Goal: Task Accomplishment & Management: Use online tool/utility

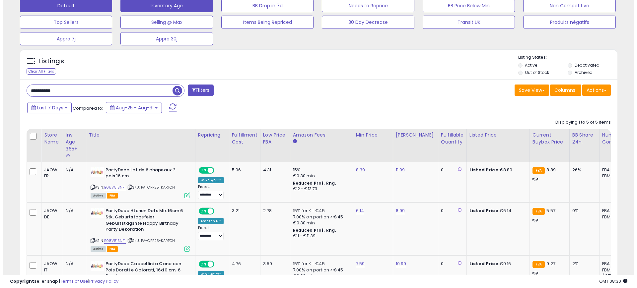
scroll to position [158, 0]
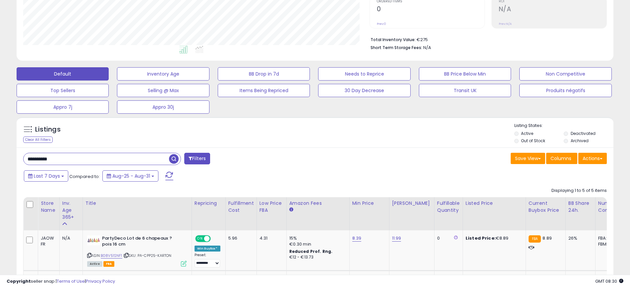
click at [80, 158] on input "**********" at bounding box center [97, 159] width 146 height 12
click at [178, 158] on span "button" at bounding box center [174, 159] width 10 height 10
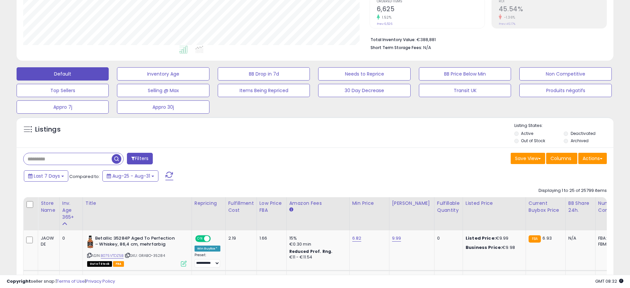
scroll to position [136, 346]
click at [601, 158] on span at bounding box center [601, 158] width 3 height 1
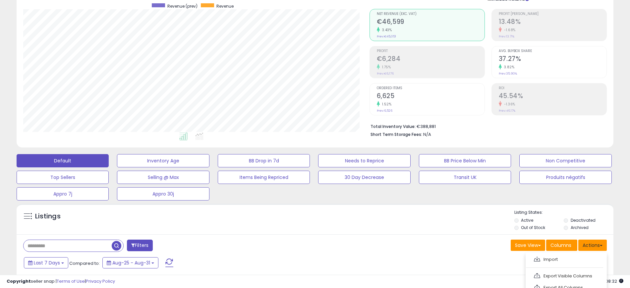
scroll to position [0, 0]
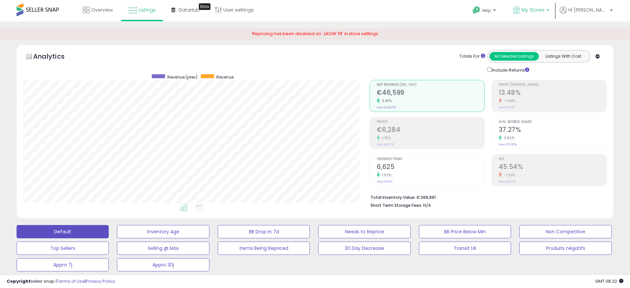
click at [545, 7] on span "My Stores" at bounding box center [533, 10] width 23 height 7
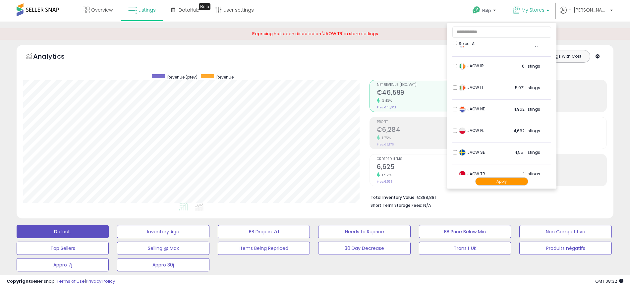
scroll to position [110, 0]
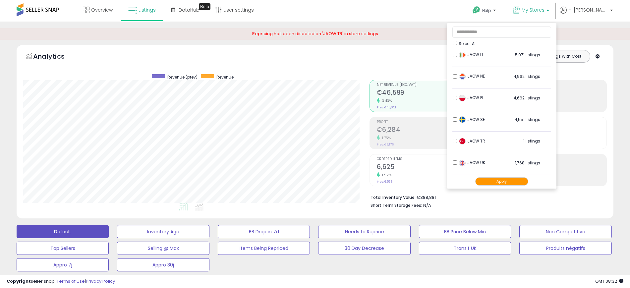
click at [471, 117] on div "JAOW SE 4,551 listings" at bounding box center [499, 121] width 83 height 10
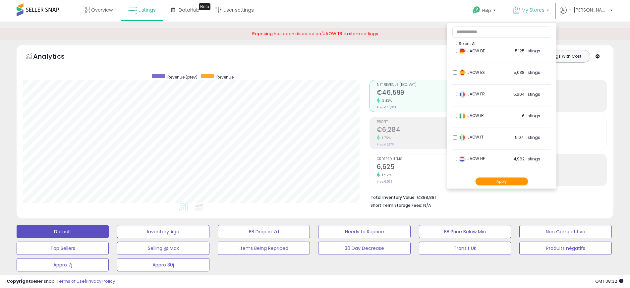
scroll to position [41, 0]
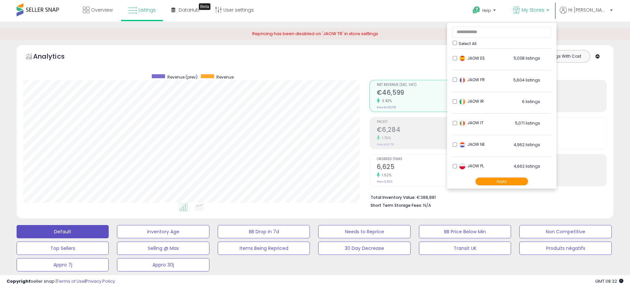
click at [505, 177] on button "Apply" at bounding box center [501, 181] width 53 height 8
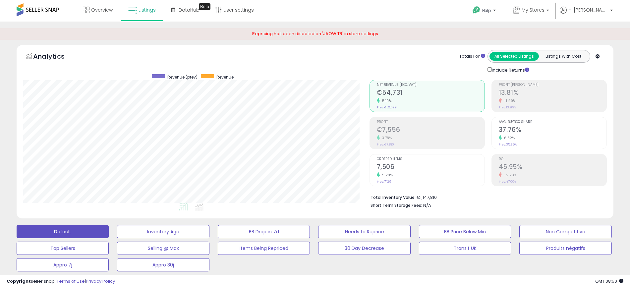
scroll to position [136, 346]
click at [590, 14] on p "Hi [PERSON_NAME]" at bounding box center [586, 11] width 53 height 8
click at [545, 9] on span "My Stores" at bounding box center [533, 10] width 23 height 7
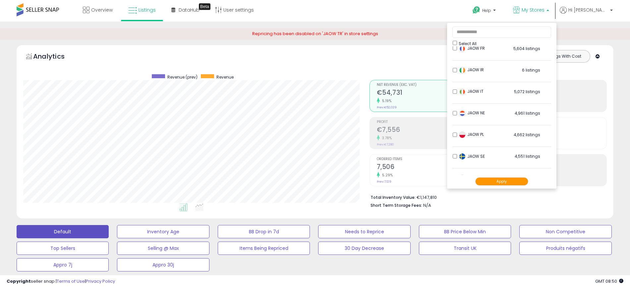
scroll to position [0, 0]
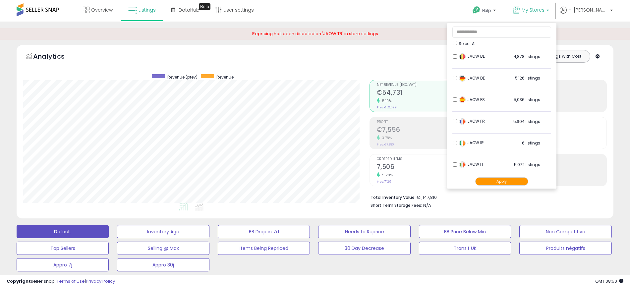
click at [510, 181] on button "Apply" at bounding box center [501, 181] width 53 height 8
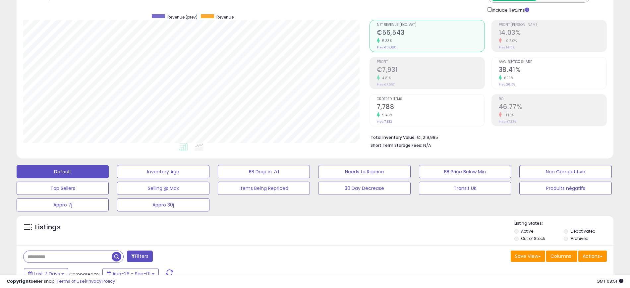
scroll to position [83, 0]
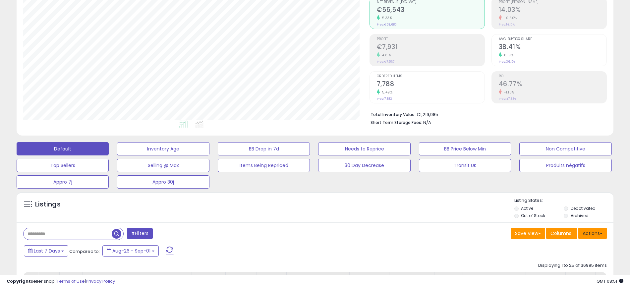
click at [603, 230] on button "Actions" at bounding box center [593, 233] width 29 height 11
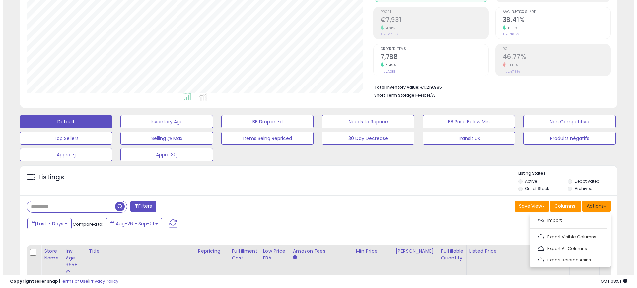
scroll to position [124, 0]
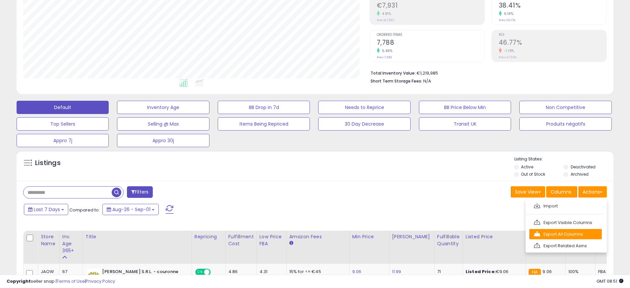
click at [580, 236] on link "Export All Columns" at bounding box center [566, 234] width 73 height 10
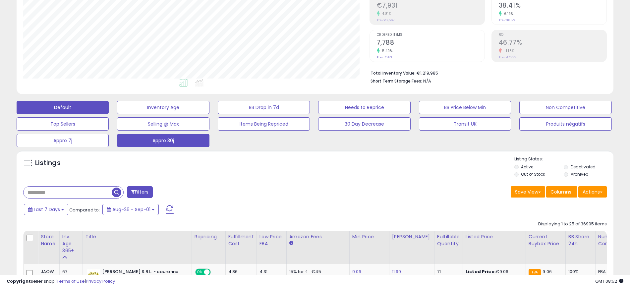
click at [175, 142] on button "Appro 30j" at bounding box center [163, 140] width 92 height 13
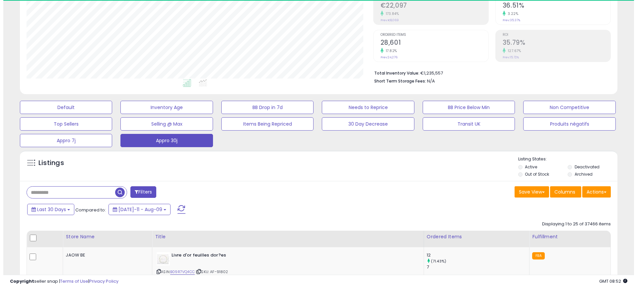
scroll to position [136, 346]
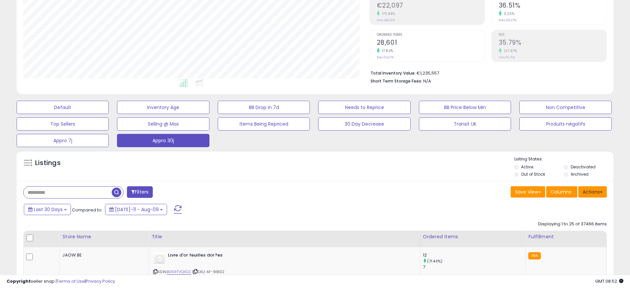
click at [597, 196] on button "Actions" at bounding box center [593, 191] width 29 height 11
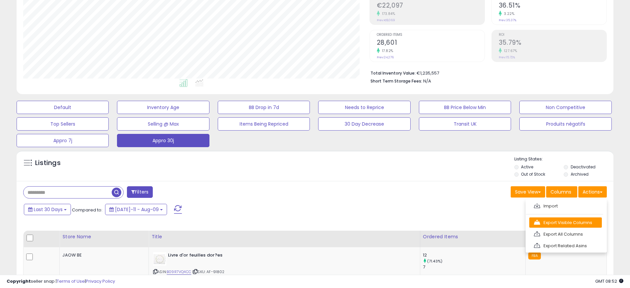
click at [591, 224] on link "Export Visible Columns" at bounding box center [566, 223] width 73 height 10
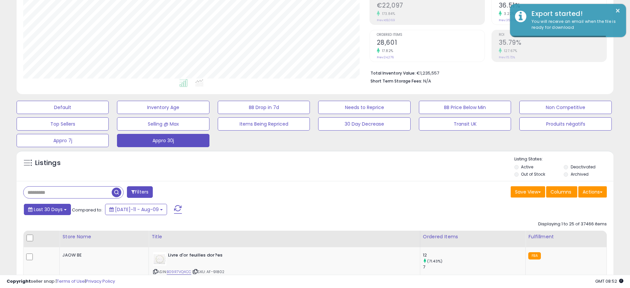
click at [61, 213] on span "Last 30 Days" at bounding box center [48, 209] width 29 height 7
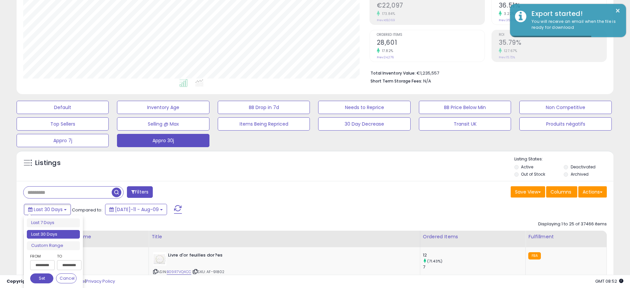
click at [52, 265] on input "**********" at bounding box center [42, 265] width 25 height 10
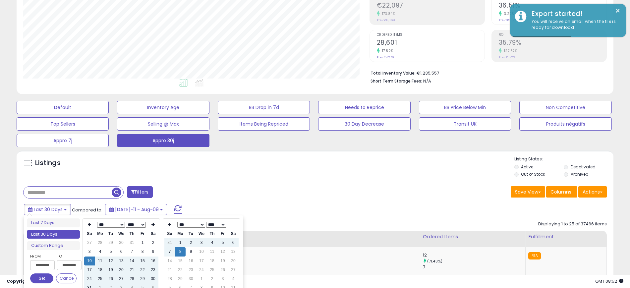
click at [123, 227] on select "*** *** *** *** *** *** *** *** ***" at bounding box center [111, 225] width 28 height 6
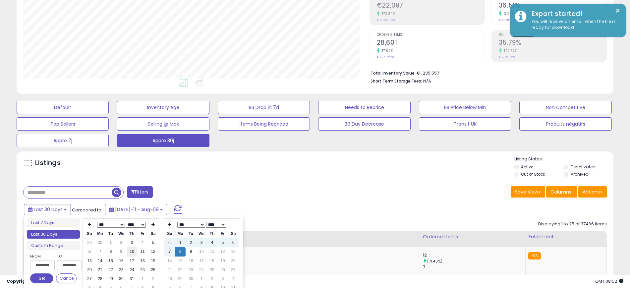
click at [132, 253] on td "10" at bounding box center [132, 251] width 11 height 9
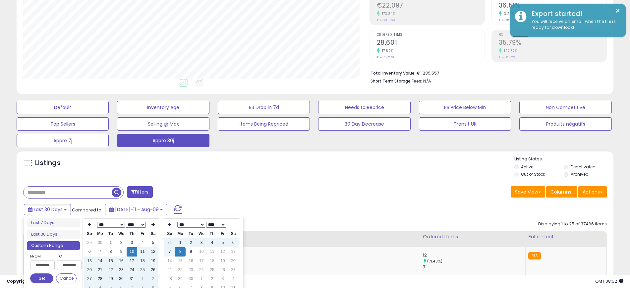
type input "**********"
click at [47, 278] on button "Set" at bounding box center [41, 279] width 23 height 10
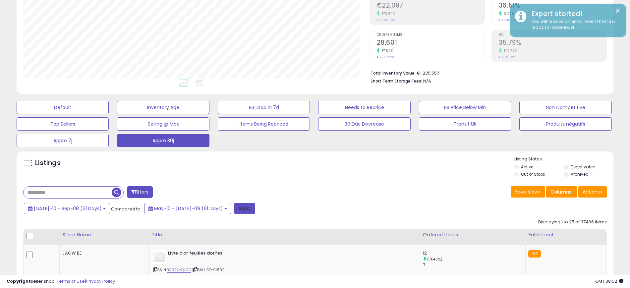
click at [234, 208] on button "Apply" at bounding box center [244, 208] width 21 height 11
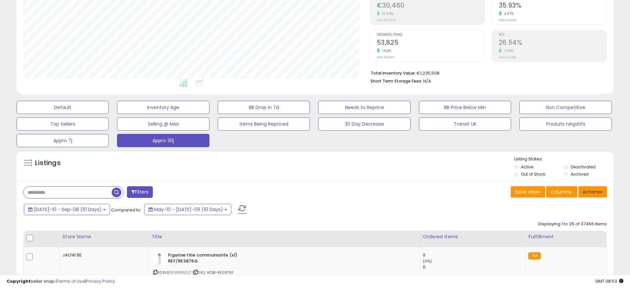
click at [593, 193] on button "Actions" at bounding box center [593, 191] width 29 height 11
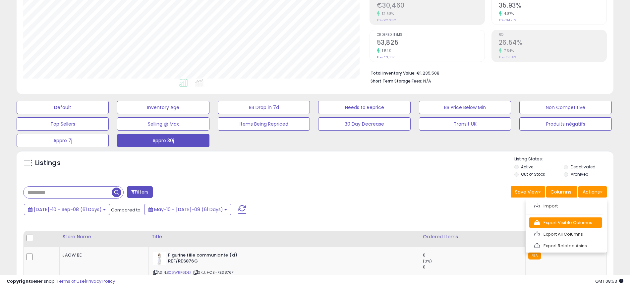
click at [581, 221] on link "Export Visible Columns" at bounding box center [566, 223] width 73 height 10
